Goal: Task Accomplishment & Management: Use online tool/utility

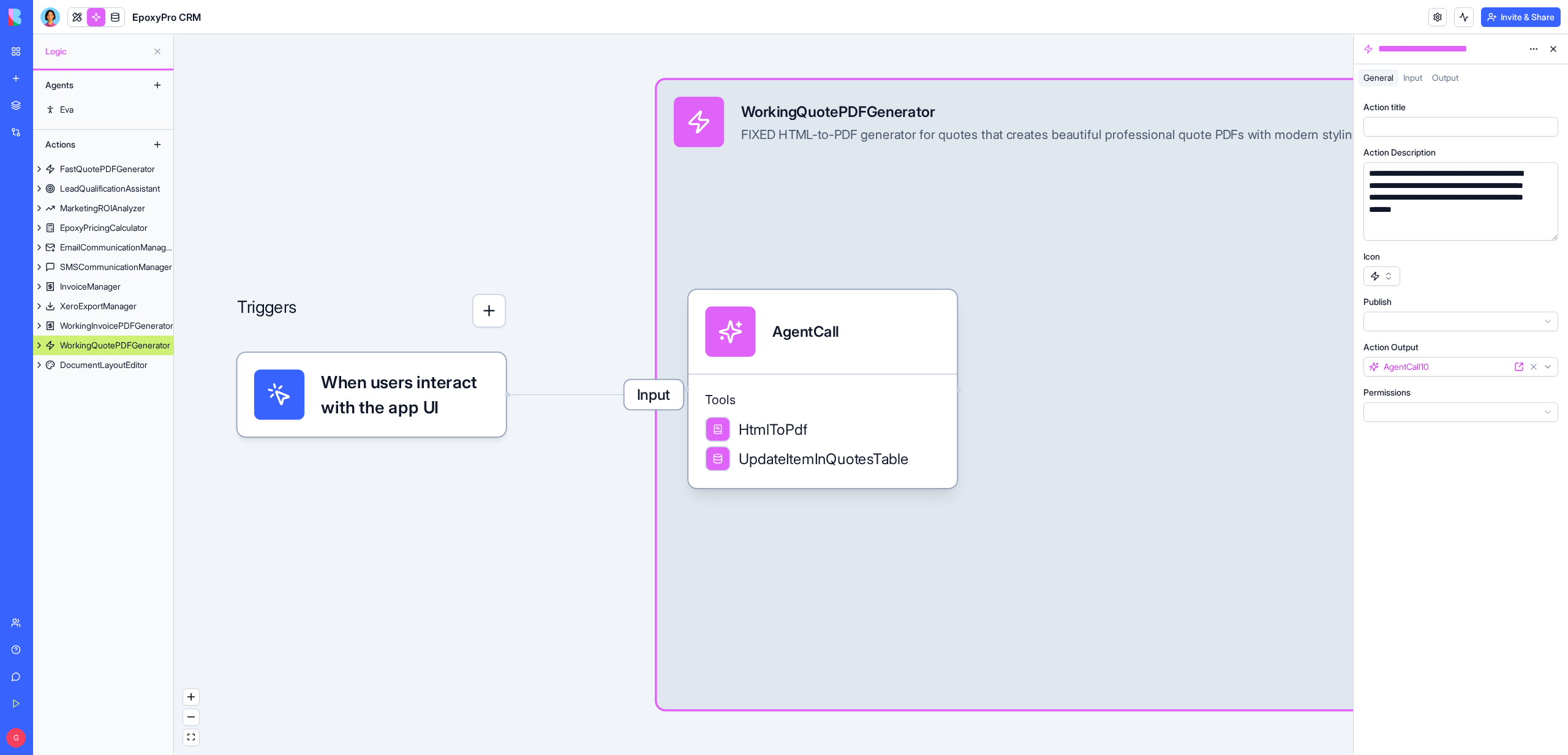
click at [646, 403] on span "Input" at bounding box center [653, 395] width 59 height 30
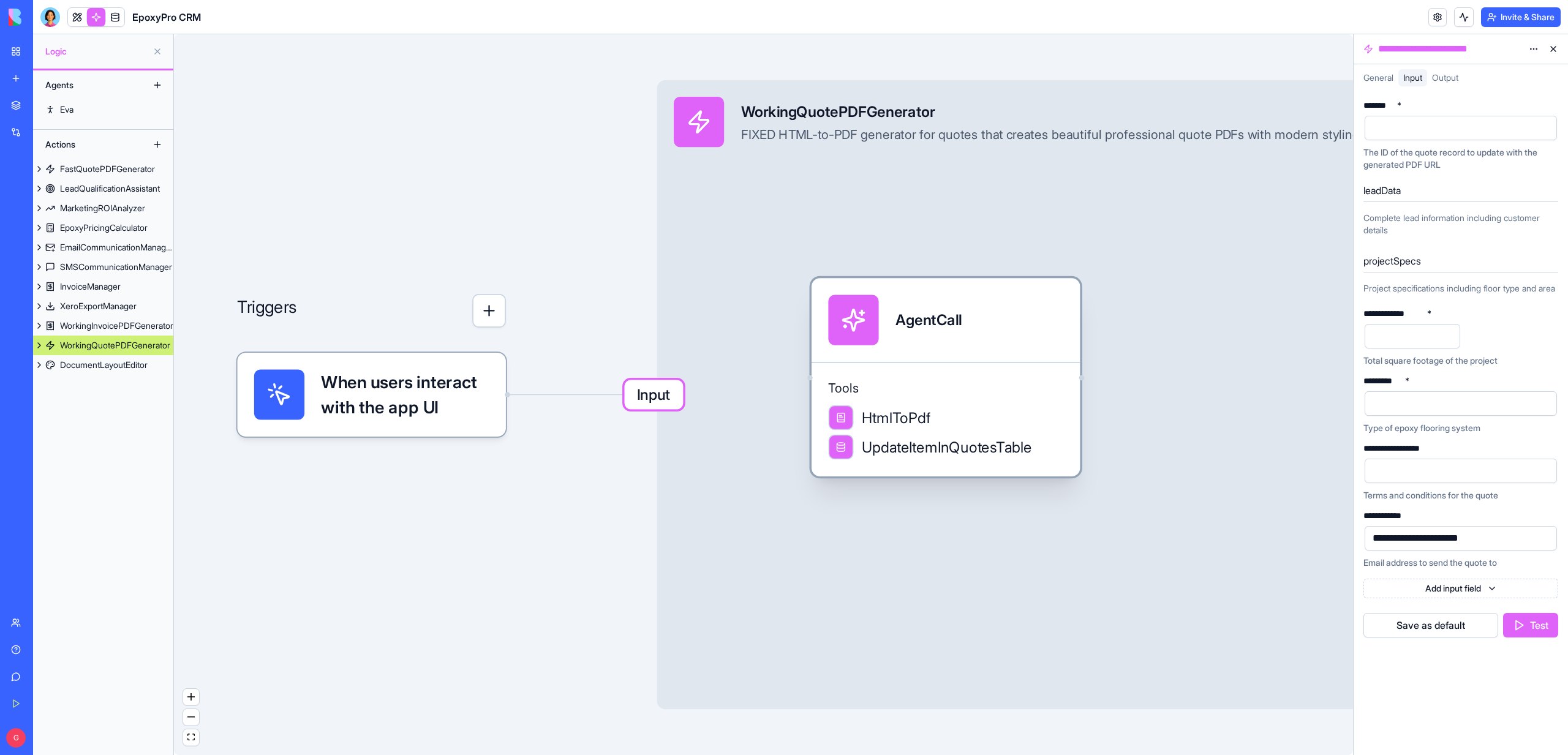
drag, startPoint x: 782, startPoint y: 393, endPoint x: 903, endPoint y: 381, distance: 121.6
click at [904, 380] on span "Tools" at bounding box center [946, 388] width 235 height 17
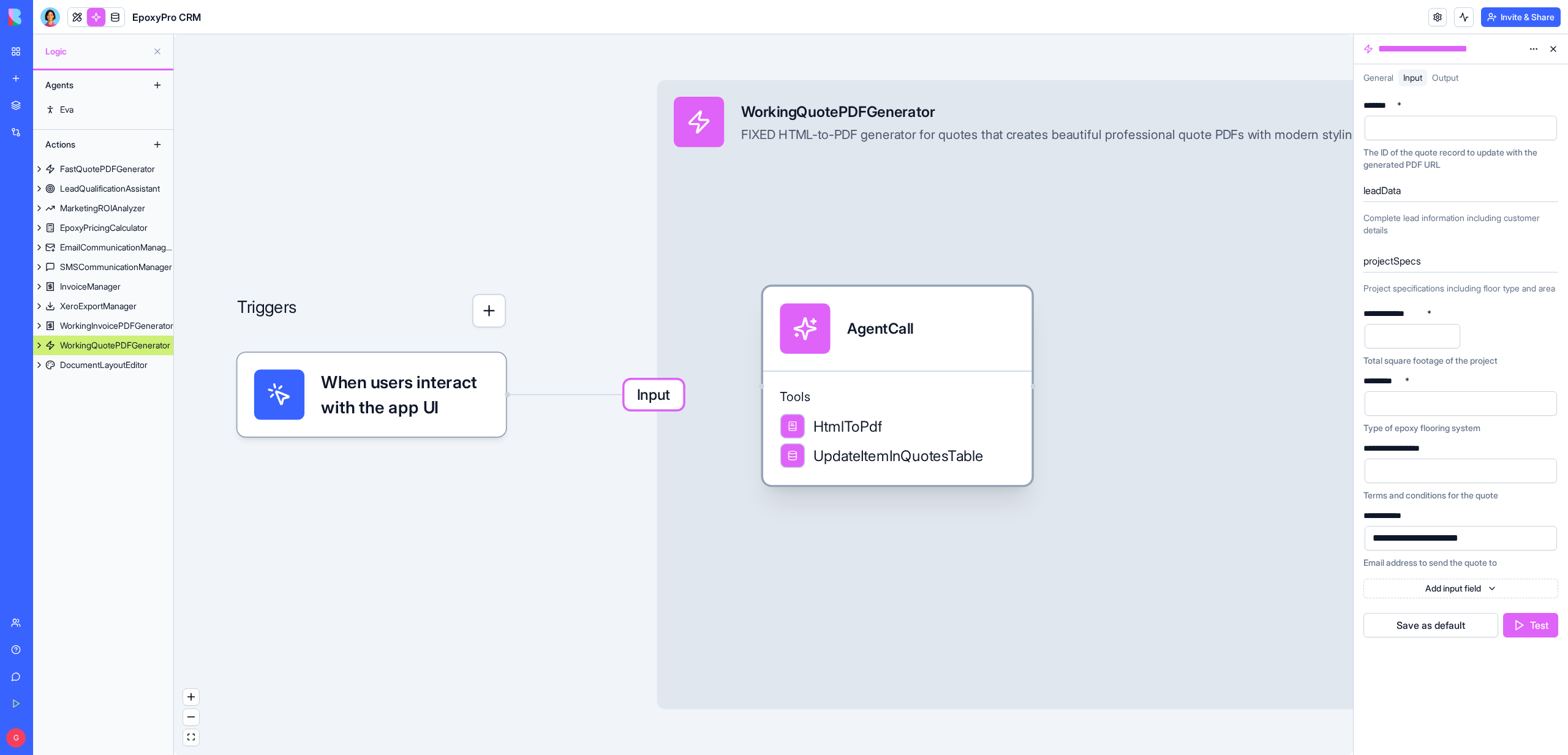
drag, startPoint x: 903, startPoint y: 381, endPoint x: 837, endPoint y: 398, distance: 68.2
click at [837, 397] on span "Tools" at bounding box center [897, 396] width 235 height 17
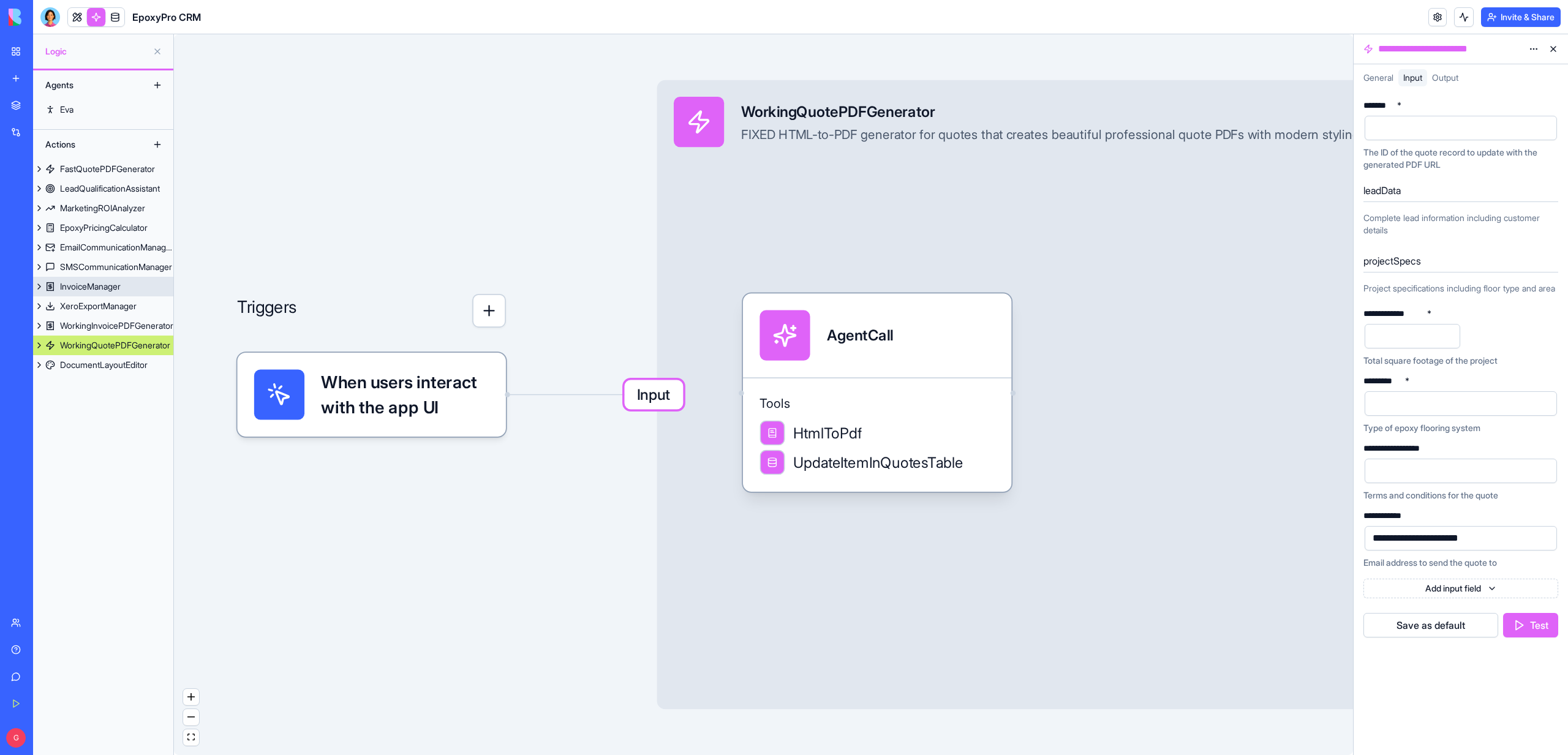
click at [101, 284] on div "InvoiceManager" at bounding box center [90, 286] width 61 height 12
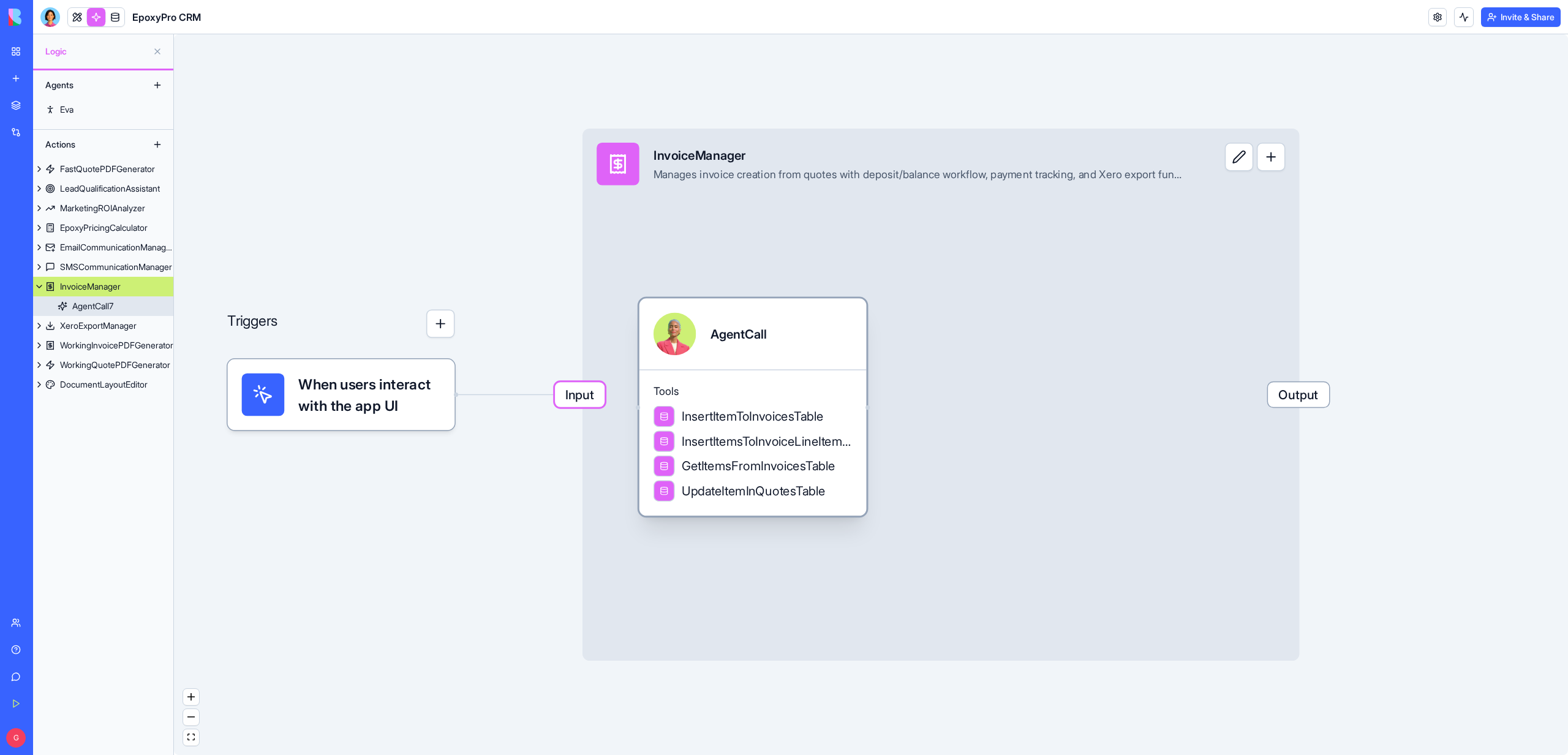
click at [849, 406] on div "InsertItemToInvoicesTable InsertItemsToInvoiceLineItemsTable GetItemsFromInvoic…" at bounding box center [753, 453] width 199 height 95
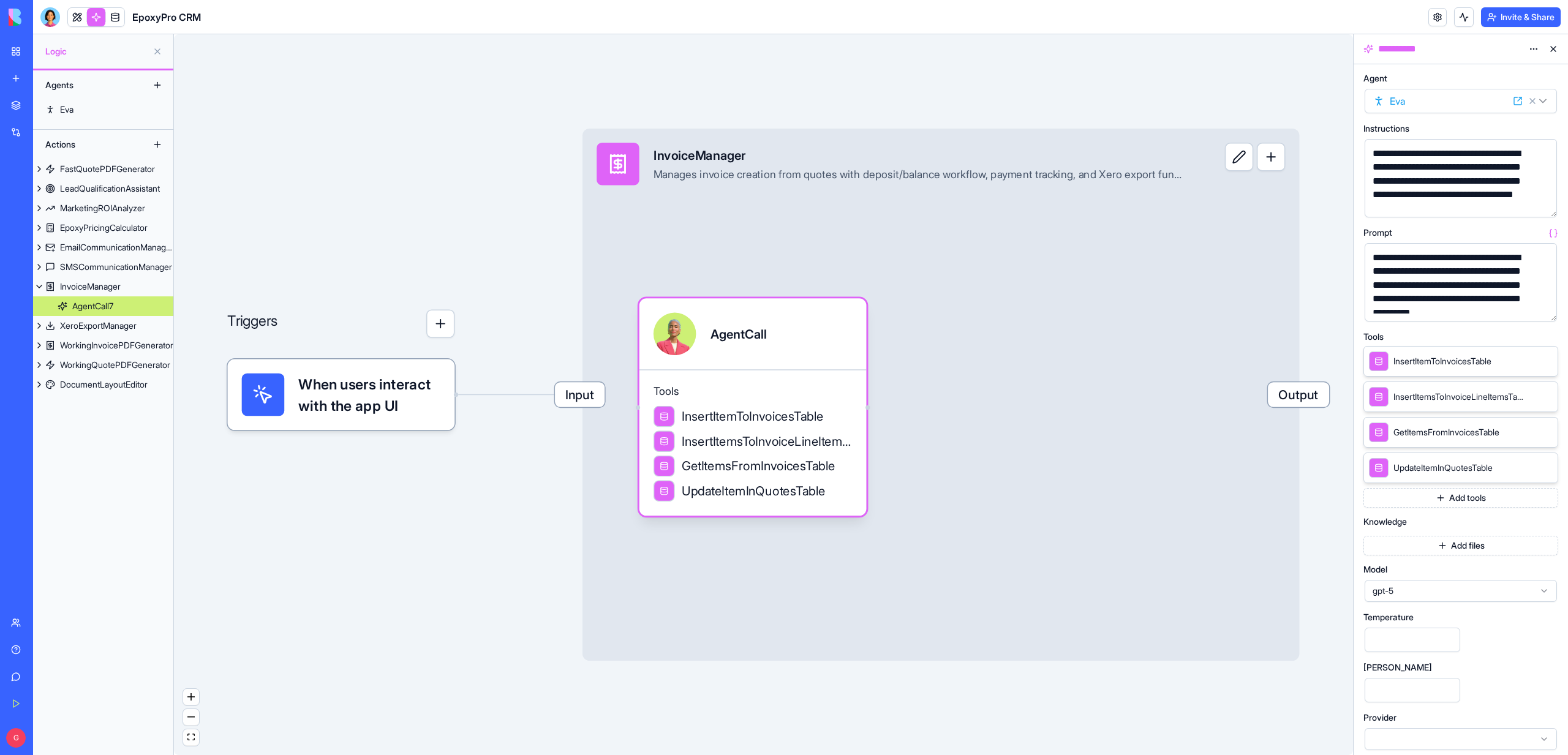
click at [1545, 310] on button "button" at bounding box center [1544, 309] width 20 height 20
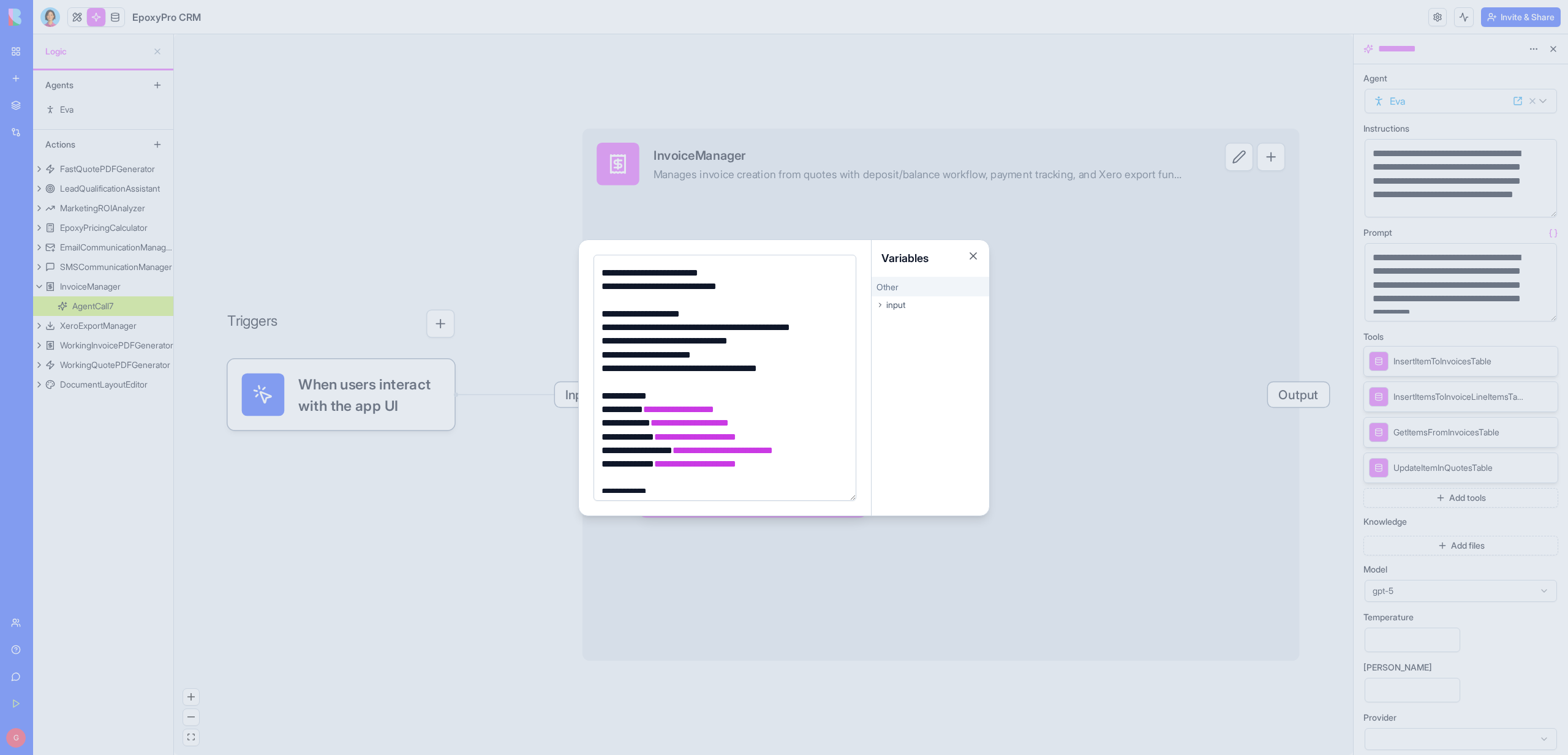
scroll to position [380, 0]
click at [533, 228] on div at bounding box center [784, 377] width 1568 height 755
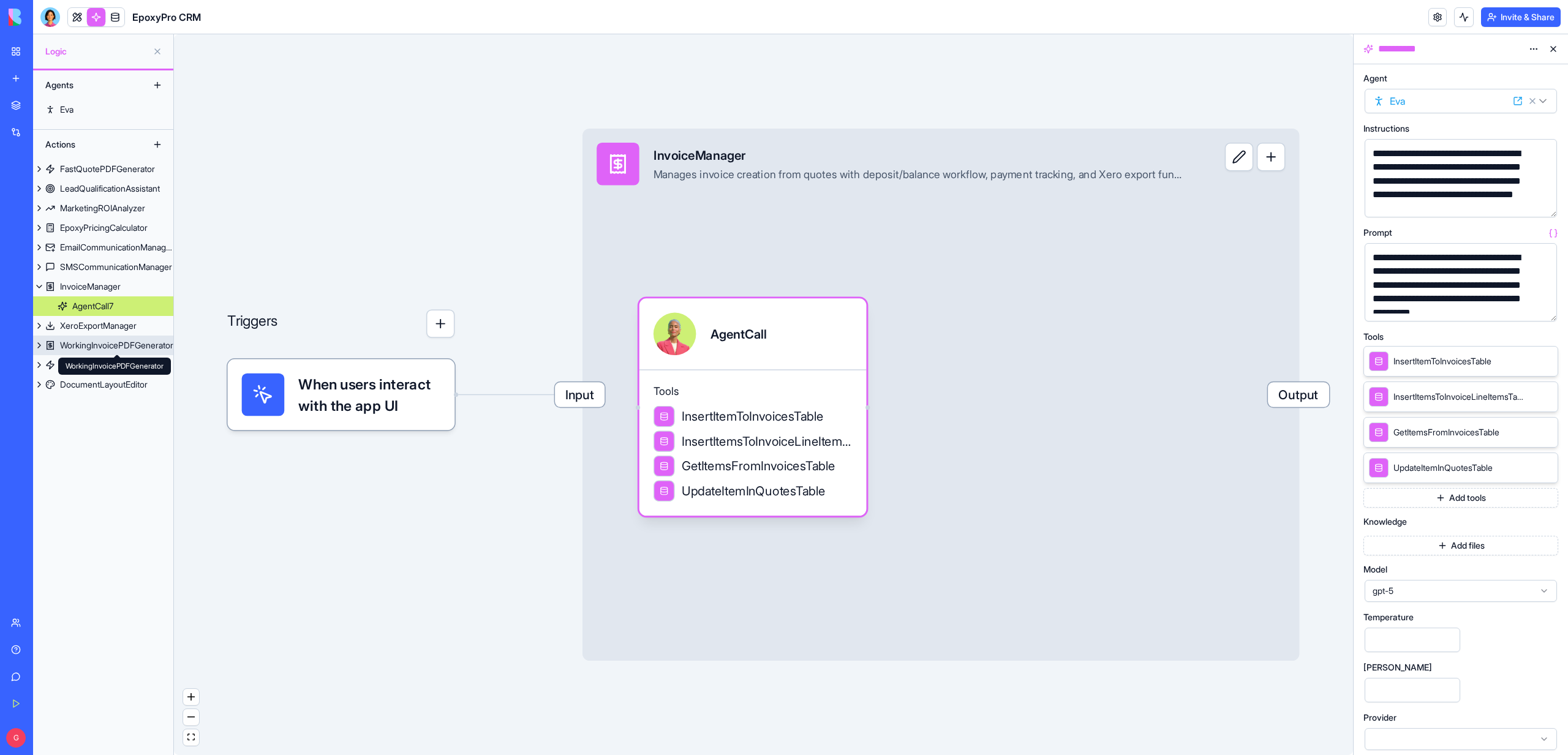
click at [95, 344] on div "WorkingInvoicePDFGenerator" at bounding box center [116, 345] width 113 height 12
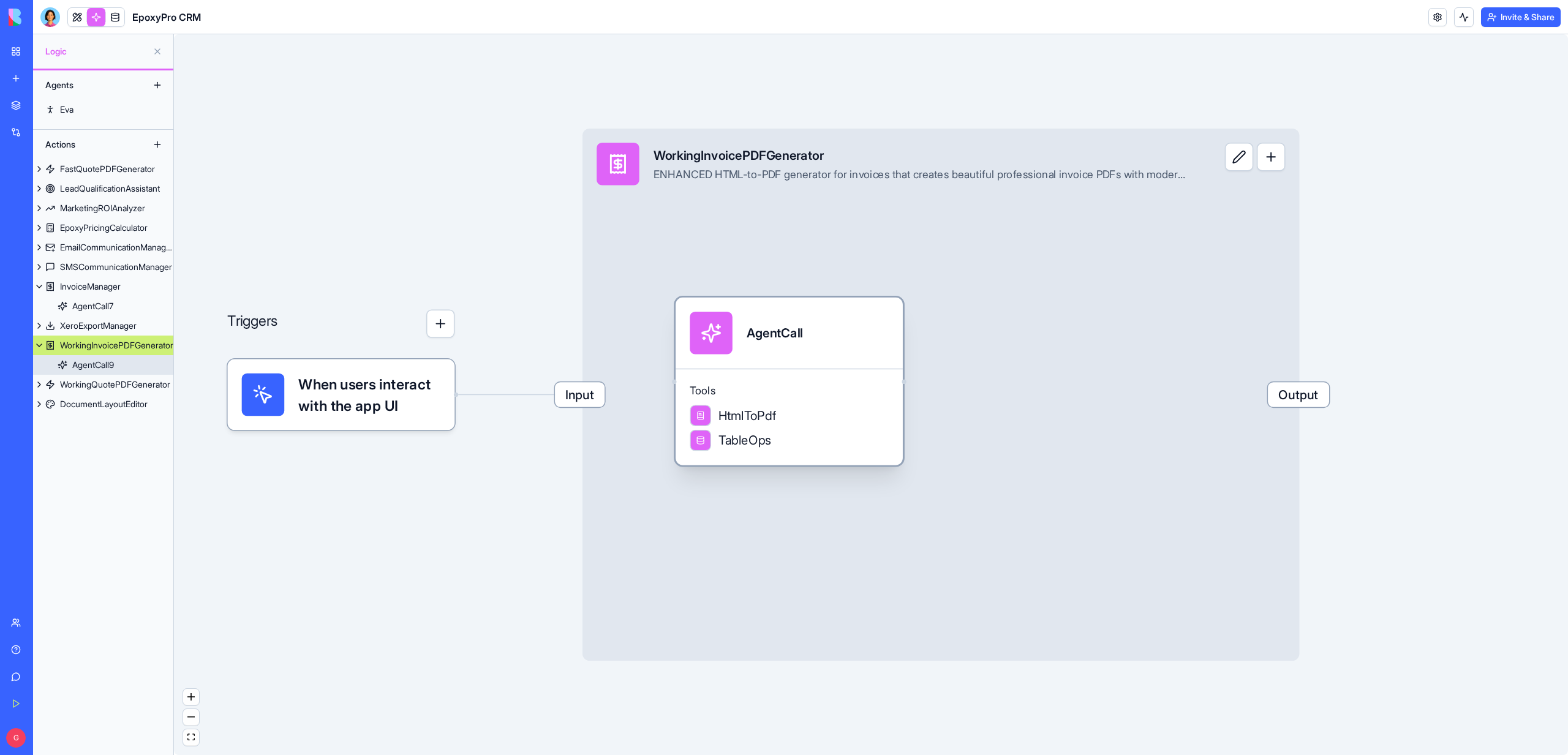
click at [767, 356] on div "AgentCall" at bounding box center [789, 333] width 227 height 71
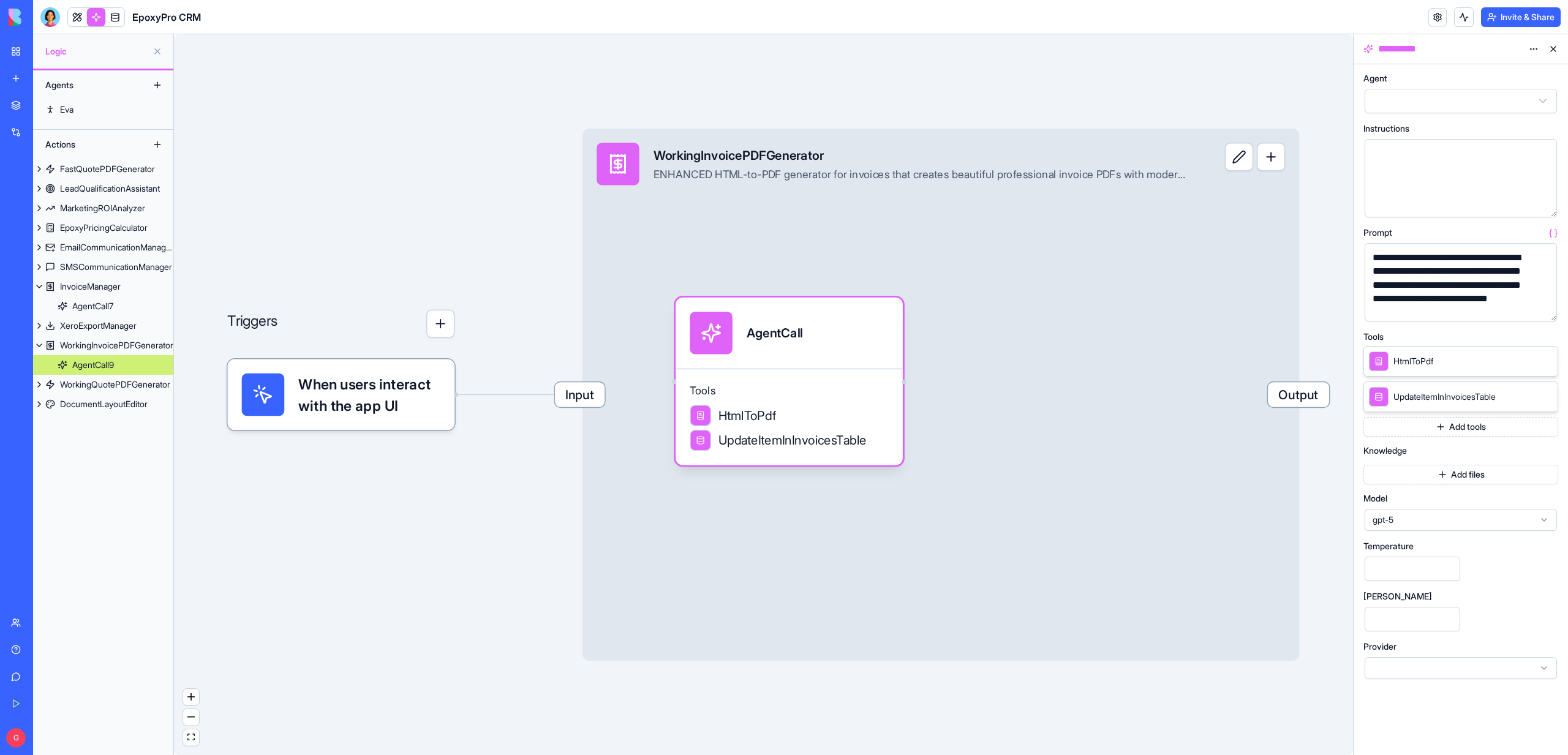
click at [1545, 309] on button "button" at bounding box center [1544, 309] width 20 height 20
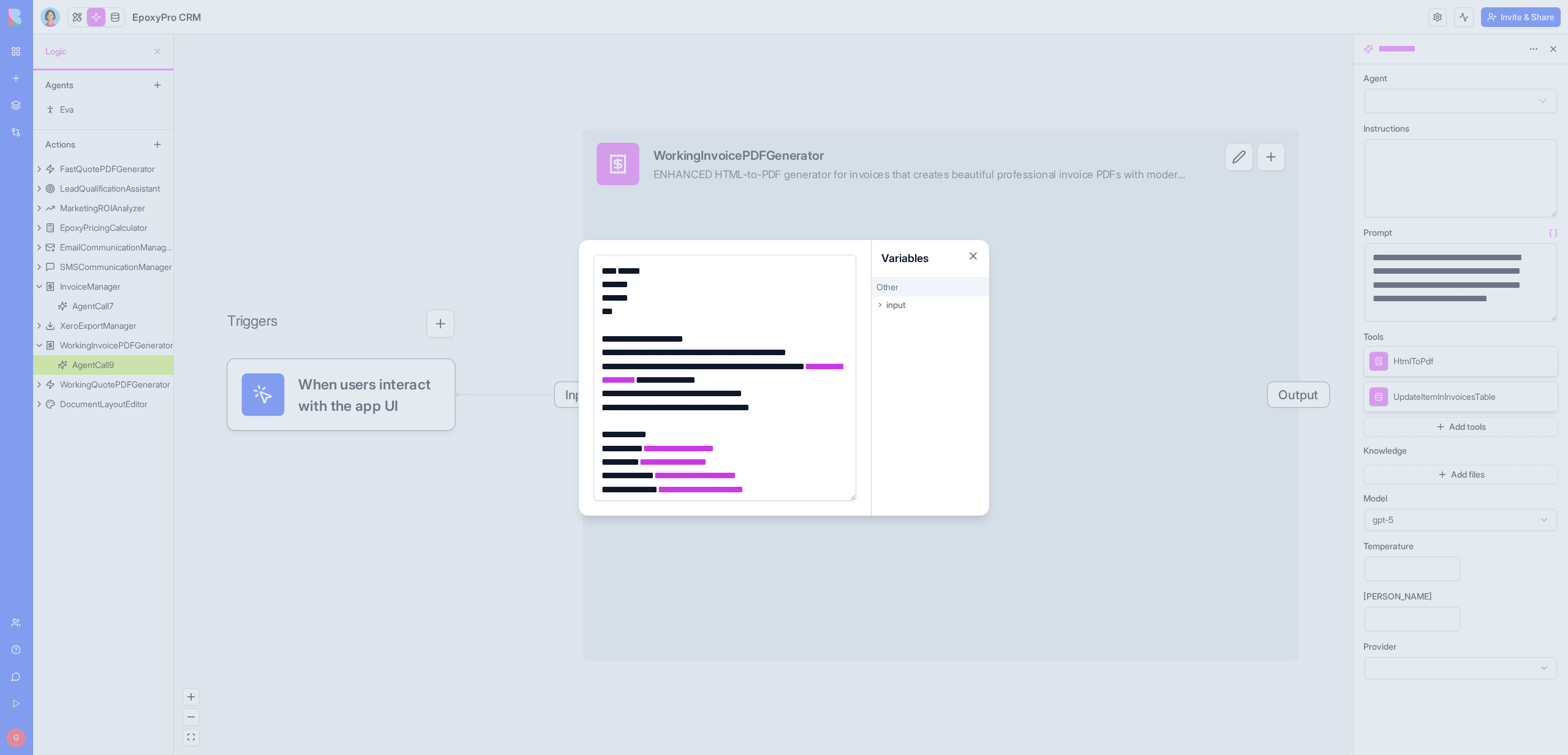
scroll to position [4559, 0]
click at [509, 227] on div at bounding box center [784, 377] width 1568 height 755
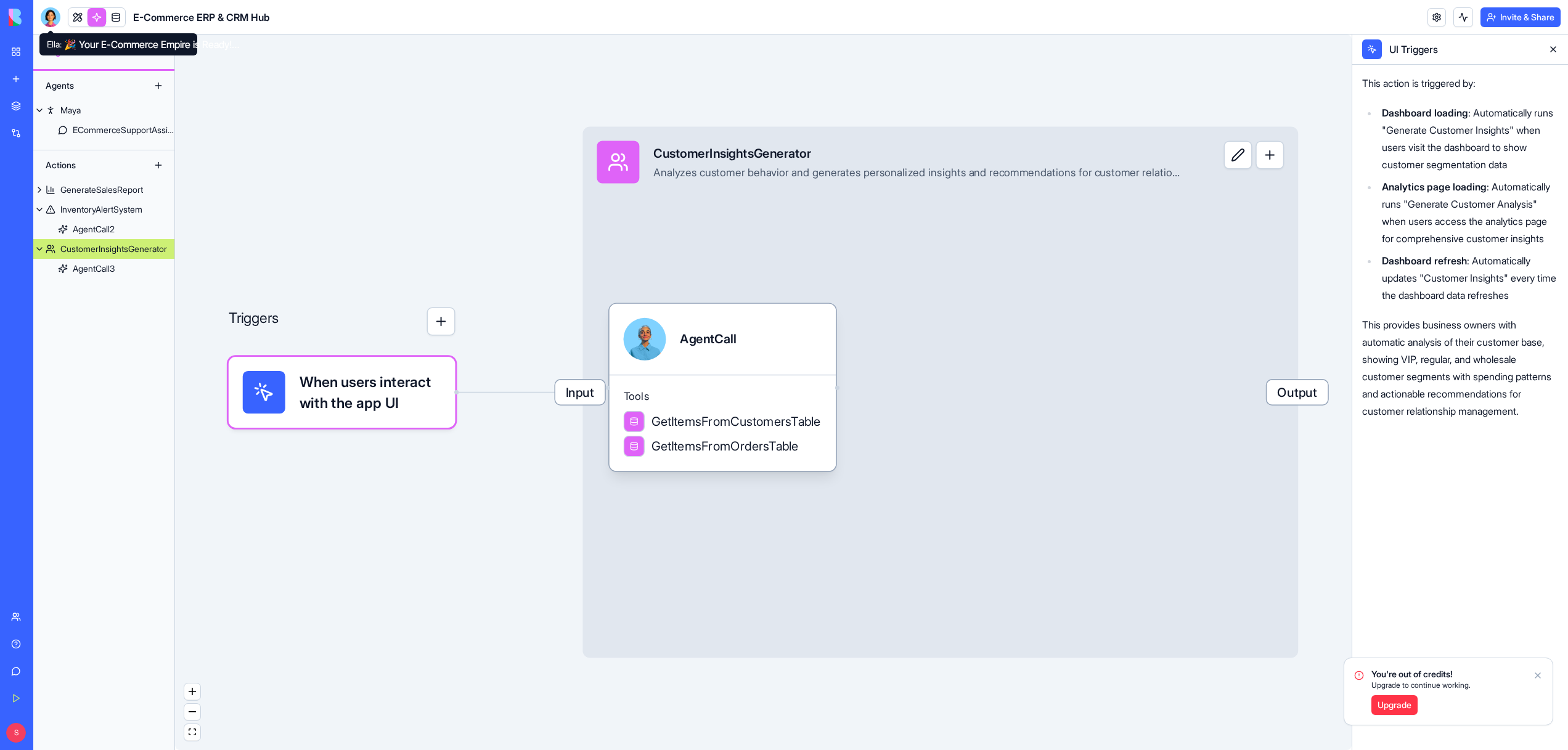
click at [50, 21] on div at bounding box center [50, 17] width 20 height 20
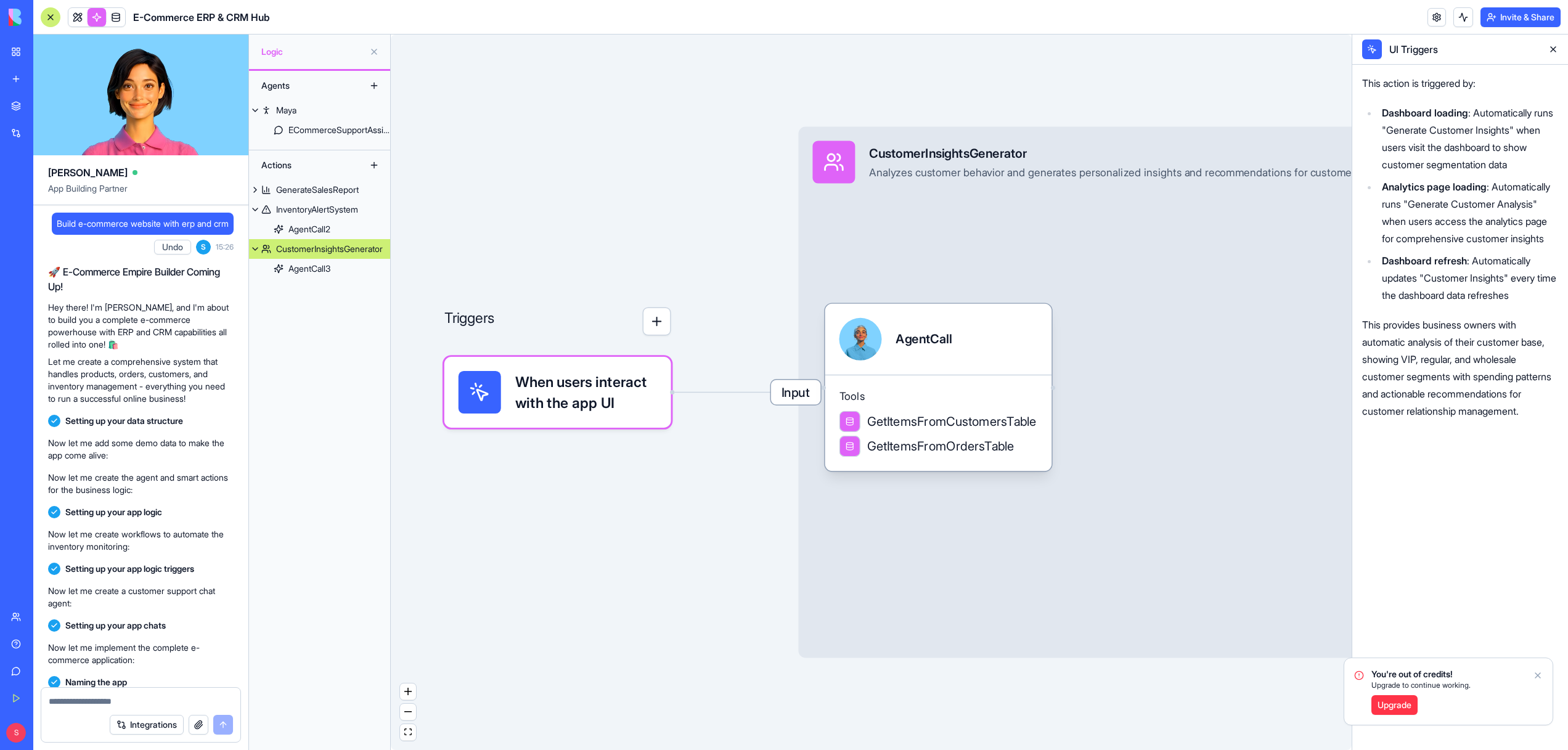
click at [110, 230] on span "Build e-commerce website with erp and crm" at bounding box center [143, 223] width 172 height 12
copy span "Build e-commerce website with erp and crm"
click at [1189, 560] on div "Input CustomerInsightsGenerator Analyzes customer behavior and generates person…" at bounding box center [1155, 392] width 715 height 531
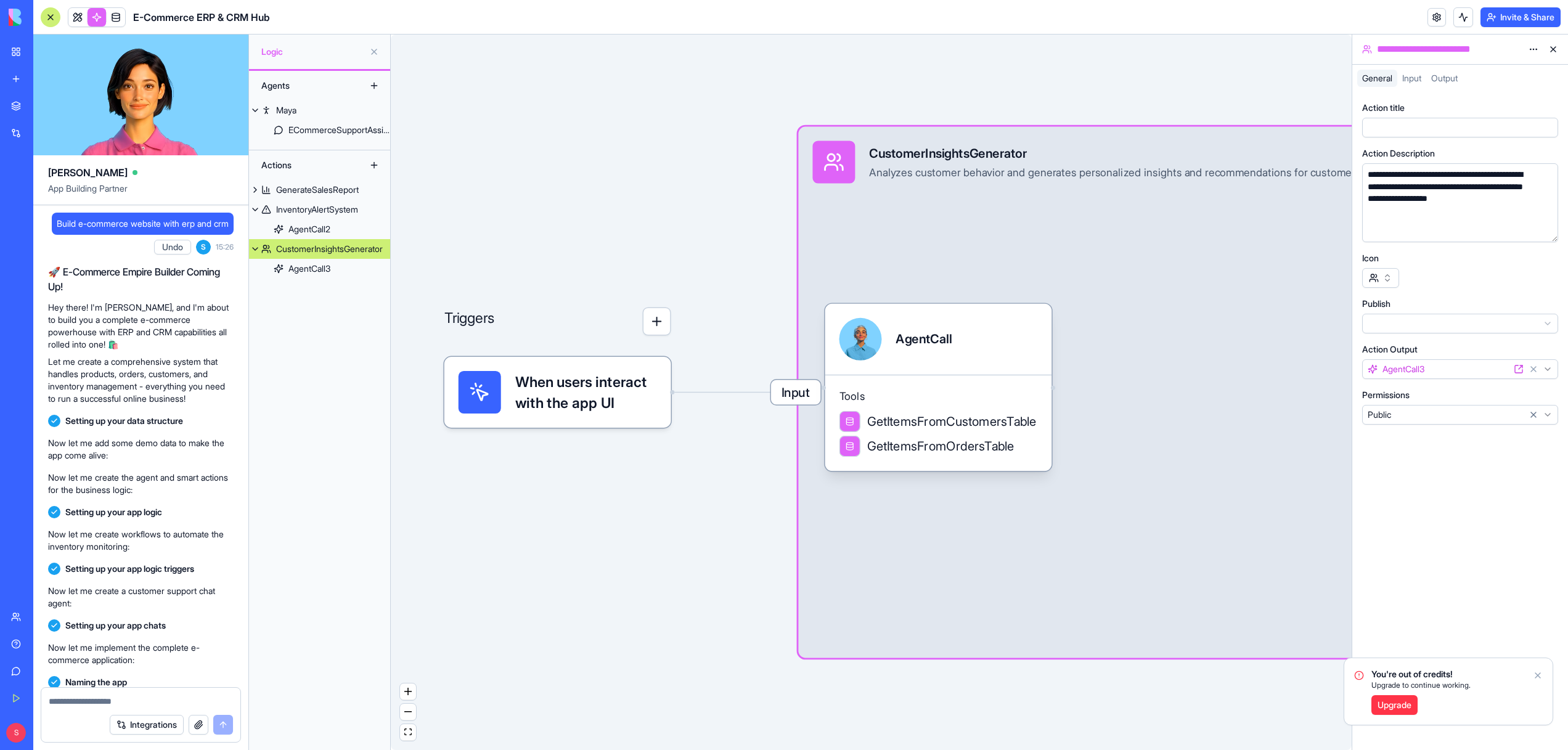
click at [744, 550] on div "Triggers When users interact with the app UI Input CustomerInsightsGenerator An…" at bounding box center [871, 391] width 960 height 715
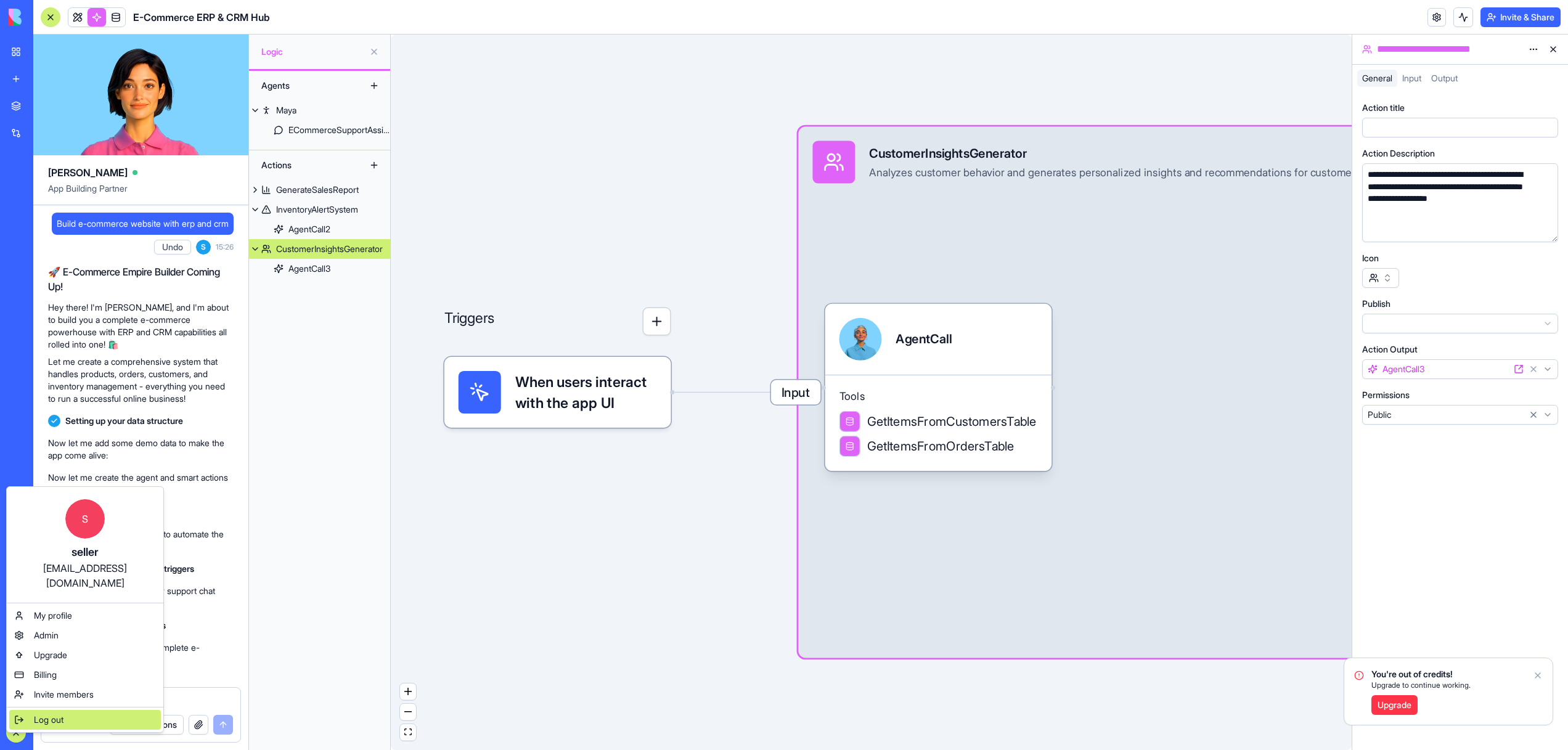
click at [52, 713] on span "Log out" at bounding box center [49, 720] width 30 height 12
